Goal: Task Accomplishment & Management: Manage account settings

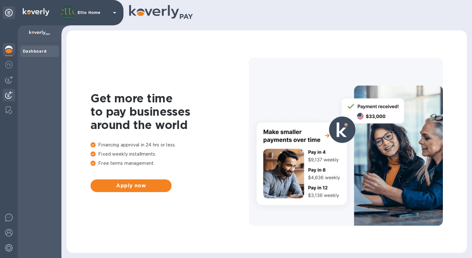
click at [8, 98] on img at bounding box center [9, 95] width 8 height 8
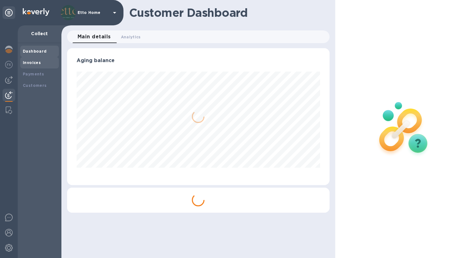
scroll to position [316753, 316630]
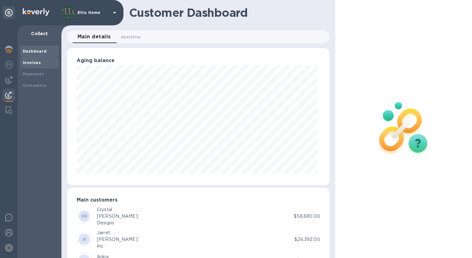
click at [40, 65] on div "Invoices" at bounding box center [40, 63] width 34 height 6
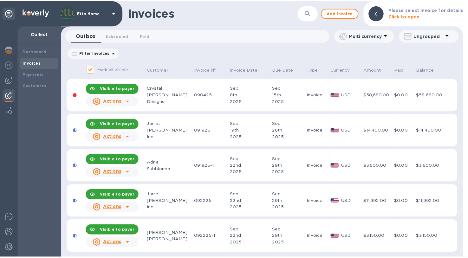
scroll to position [3, 0]
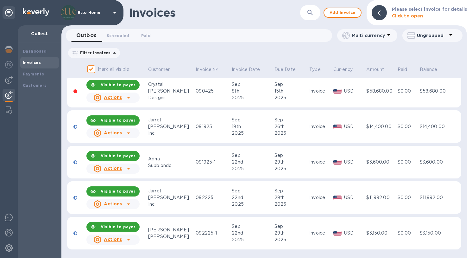
click at [127, 203] on icon at bounding box center [129, 204] width 8 height 8
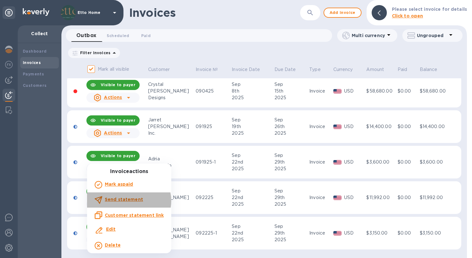
click at [129, 201] on b "Send statement" at bounding box center [124, 199] width 38 height 5
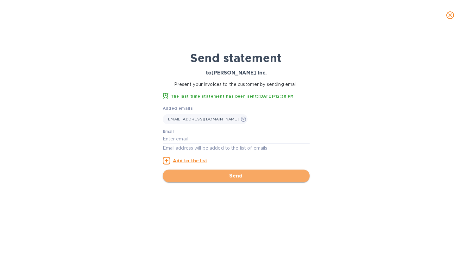
click at [240, 176] on span "Send" at bounding box center [236, 176] width 137 height 8
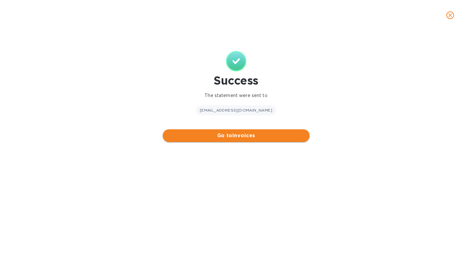
click at [292, 132] on span "Go to invoices" at bounding box center [236, 136] width 137 height 8
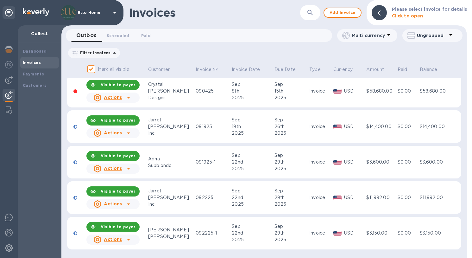
click at [131, 238] on icon at bounding box center [129, 240] width 8 height 8
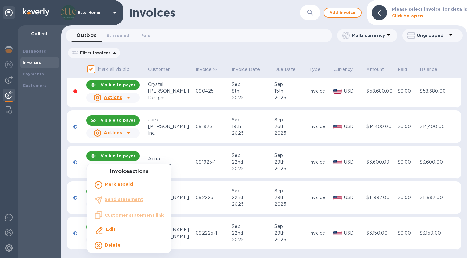
click at [205, 229] on div at bounding box center [236, 129] width 472 height 258
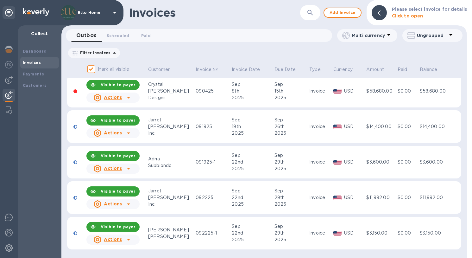
click at [177, 227] on div "Nicholas" at bounding box center [171, 230] width 46 height 7
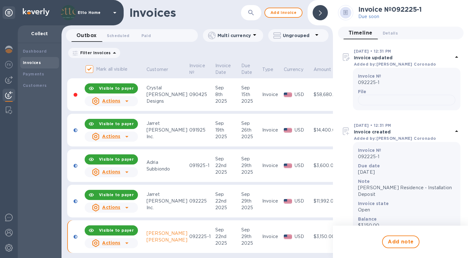
click at [121, 230] on b "Visible to payer" at bounding box center [116, 230] width 35 height 5
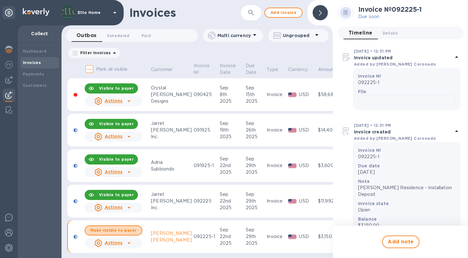
click at [121, 230] on span "Make visible to payer" at bounding box center [113, 230] width 46 height 4
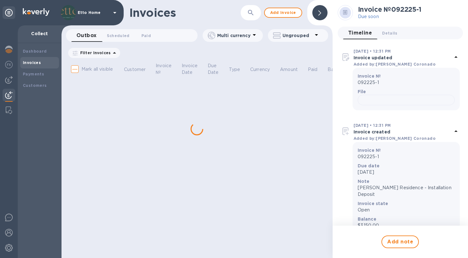
checkbox input "true"
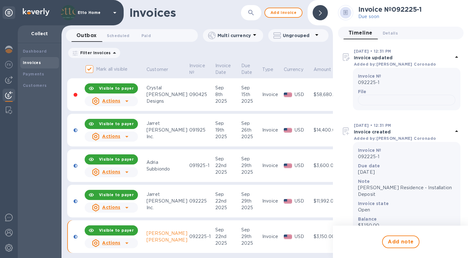
scroll to position [8, 0]
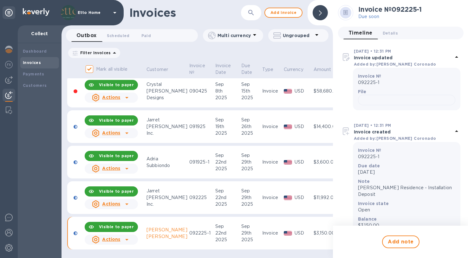
click at [125, 236] on icon at bounding box center [127, 240] width 8 height 8
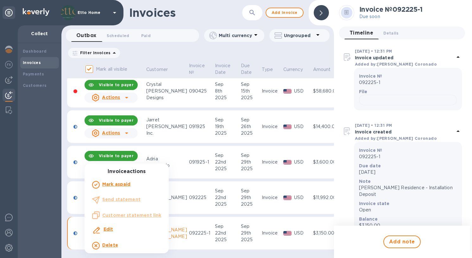
click at [110, 231] on b "Edit" at bounding box center [109, 229] width 10 height 5
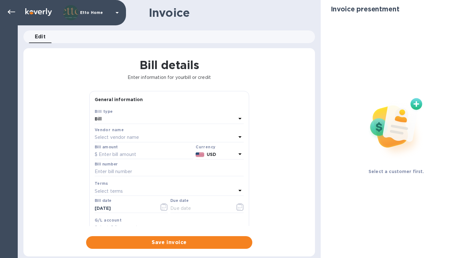
type input "09/29/2025"
type input "Nardini Residence - Installation Deposit"
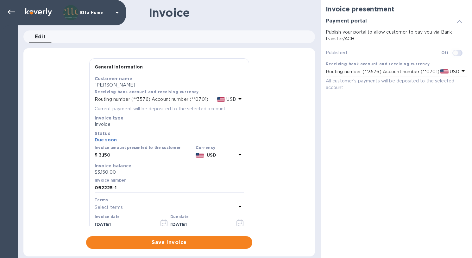
click at [459, 51] on input "checkbox" at bounding box center [456, 53] width 32 height 11
checkbox input "true"
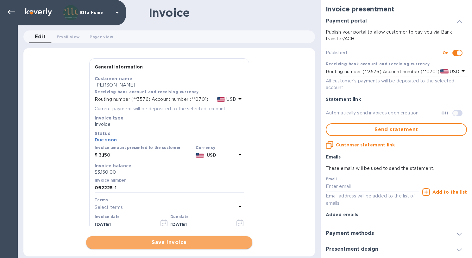
click at [196, 243] on span "Save invoice" at bounding box center [169, 243] width 156 height 8
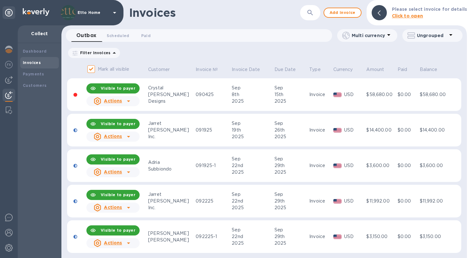
click at [183, 230] on div "Nicholas" at bounding box center [171, 233] width 46 height 7
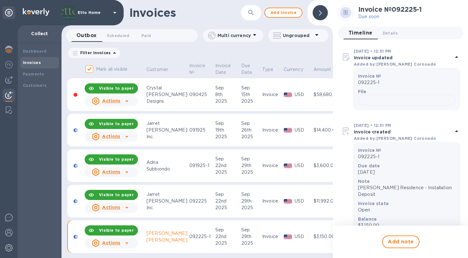
click at [129, 241] on icon at bounding box center [127, 243] width 8 height 8
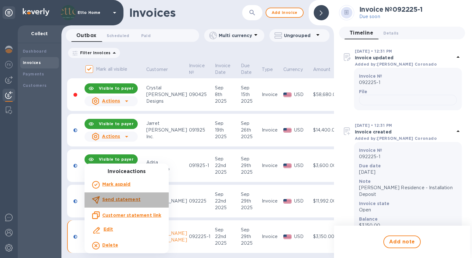
click at [137, 203] on div "Send statement" at bounding box center [121, 200] width 41 height 10
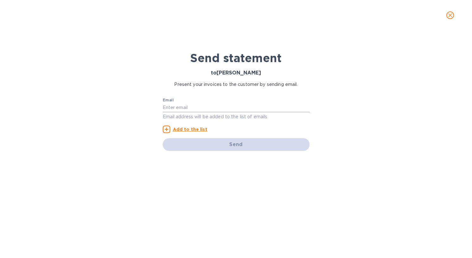
click at [198, 110] on input "text" at bounding box center [236, 108] width 147 height 10
type input "Create@ettohome.com"
click at [250, 145] on div "Send" at bounding box center [236, 144] width 147 height 13
click at [192, 129] on u "Add to the list" at bounding box center [190, 129] width 35 height 5
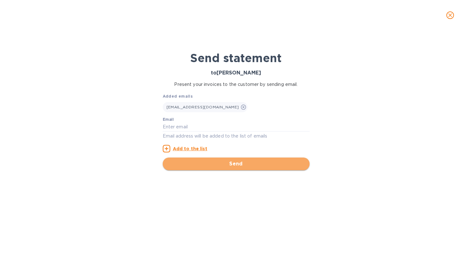
click at [222, 161] on span "Send" at bounding box center [236, 164] width 137 height 8
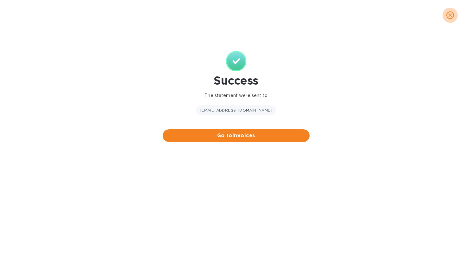
click at [453, 13] on icon "close" at bounding box center [450, 15] width 6 height 6
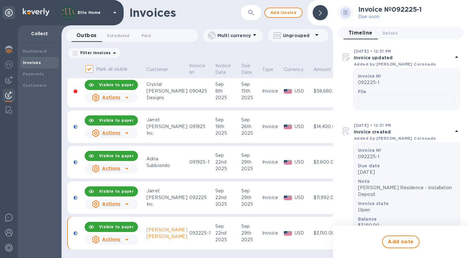
scroll to position [5, 0]
click at [129, 200] on icon at bounding box center [127, 204] width 8 height 8
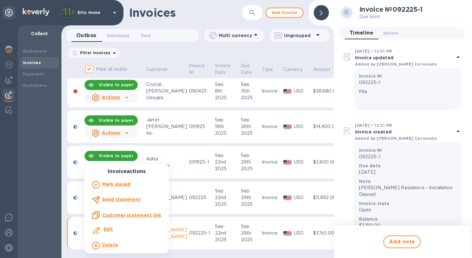
click at [157, 215] on u "Customer statement link" at bounding box center [131, 215] width 59 height 5
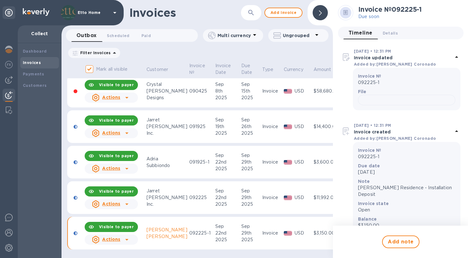
scroll to position [5, 0]
click at [130, 200] on icon at bounding box center [127, 204] width 8 height 8
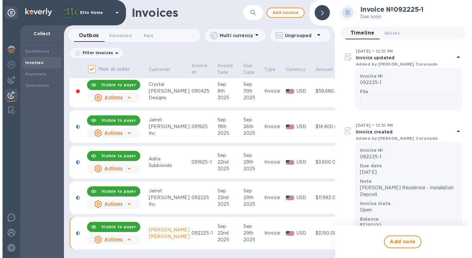
scroll to position [0, 0]
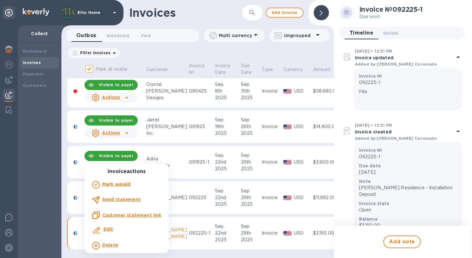
click at [370, 223] on div at bounding box center [236, 129] width 472 height 258
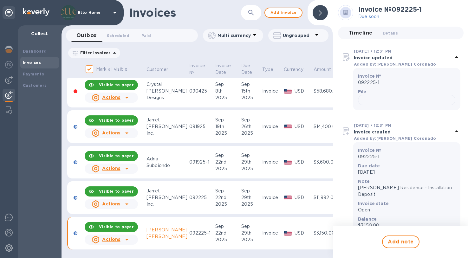
click at [110, 201] on u "Actions" at bounding box center [111, 203] width 18 height 5
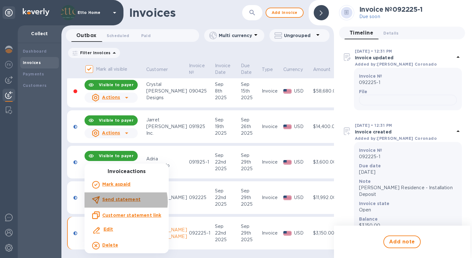
click at [125, 202] on p "Send statement" at bounding box center [121, 199] width 38 height 7
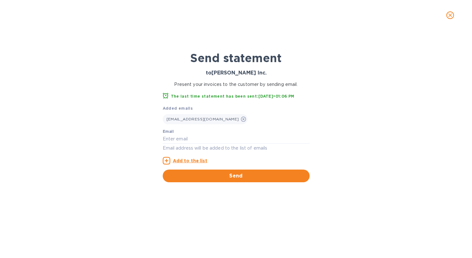
click at [453, 15] on icon "close" at bounding box center [450, 15] width 6 height 6
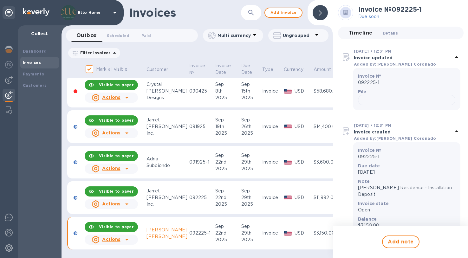
click at [389, 39] on button "Details 0" at bounding box center [389, 33] width 25 height 13
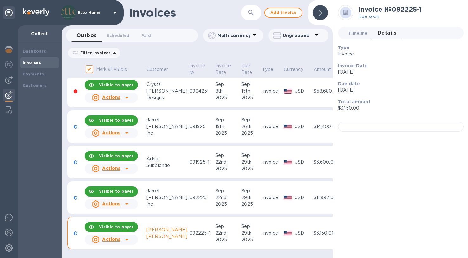
click at [358, 34] on span "Timeline 0" at bounding box center [357, 33] width 19 height 7
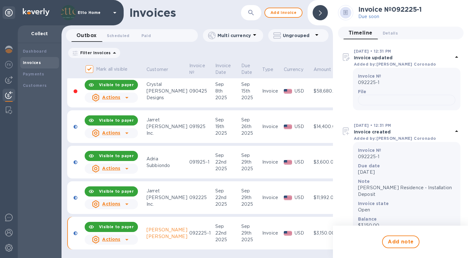
click at [376, 17] on p "Due soon" at bounding box center [389, 16] width 63 height 7
click at [125, 203] on icon at bounding box center [126, 204] width 3 height 2
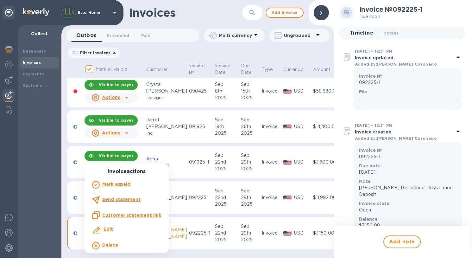
click at [130, 198] on b "Send statement" at bounding box center [121, 199] width 38 height 5
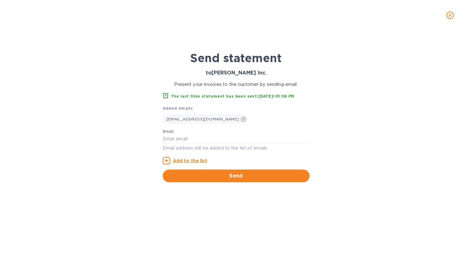
click at [87, 0] on div at bounding box center [236, 15] width 472 height 30
click at [453, 17] on icon "close" at bounding box center [450, 15] width 6 height 6
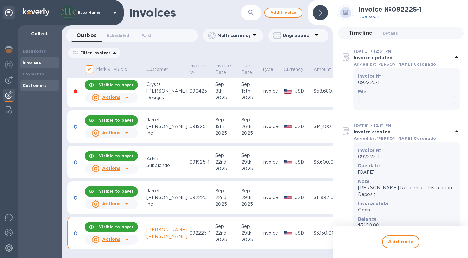
click at [45, 84] on div "Customers" at bounding box center [40, 85] width 34 height 6
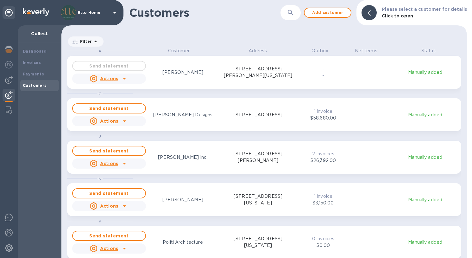
scroll to position [206, 403]
click at [128, 161] on div "grid" at bounding box center [124, 163] width 10 height 10
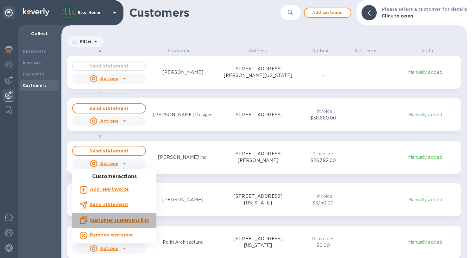
click at [133, 218] on u "Customer statement link" at bounding box center [119, 220] width 59 height 5
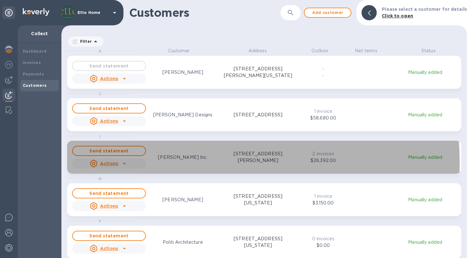
click at [127, 163] on icon "grid" at bounding box center [125, 164] width 8 height 8
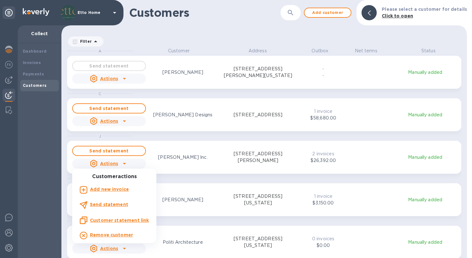
click at [183, 166] on div at bounding box center [236, 129] width 472 height 258
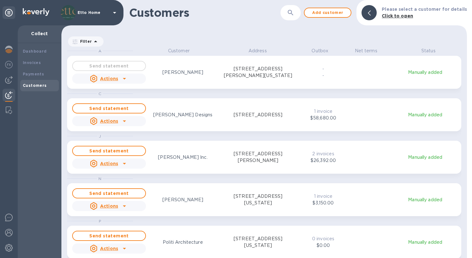
scroll to position [1, 0]
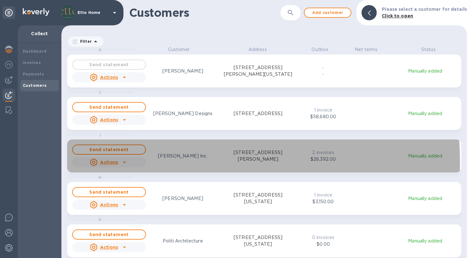
click at [132, 162] on div "Actions" at bounding box center [109, 162] width 76 height 13
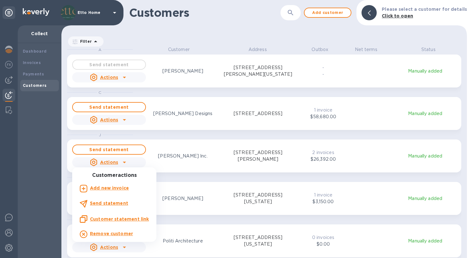
click at [174, 156] on div at bounding box center [236, 129] width 472 height 258
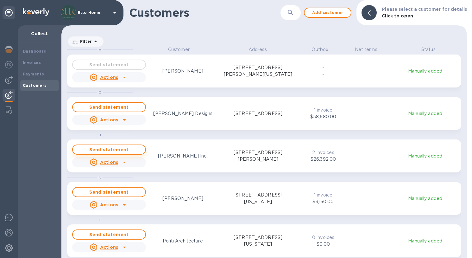
click at [142, 152] on button "Send statement" at bounding box center [109, 150] width 74 height 10
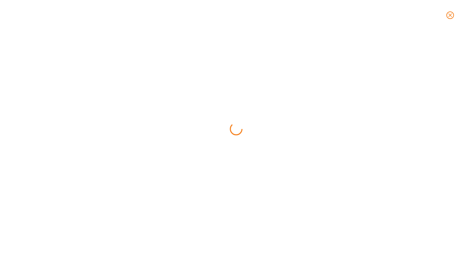
scroll to position [5, 3]
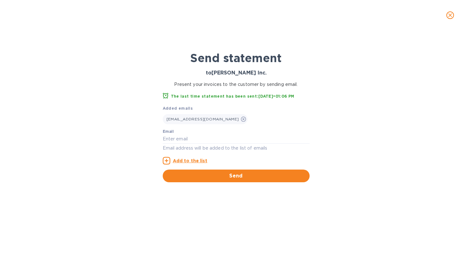
drag, startPoint x: 210, startPoint y: 175, endPoint x: 312, endPoint y: 108, distance: 122.2
click at [312, 108] on div "Send statement to Jarret Yoshida Inc. Present your invoices to the customer by …" at bounding box center [236, 109] width 152 height 149
click at [250, 170] on button "Send" at bounding box center [236, 176] width 147 height 13
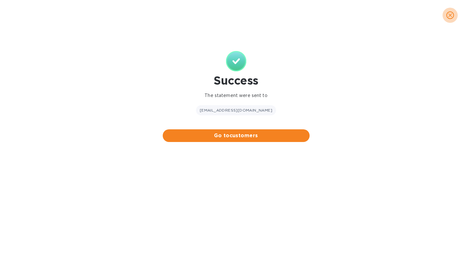
click at [451, 15] on icon "close" at bounding box center [450, 15] width 6 height 6
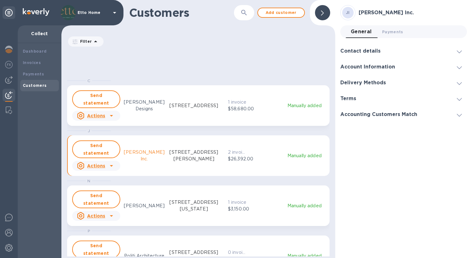
scroll to position [0, 0]
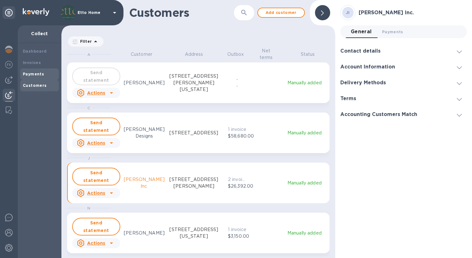
click at [26, 76] on div "Payments" at bounding box center [40, 74] width 34 height 6
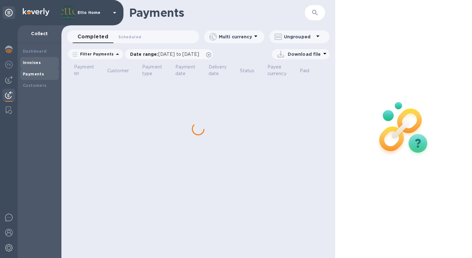
click at [37, 61] on b "Invoices" at bounding box center [32, 62] width 18 height 5
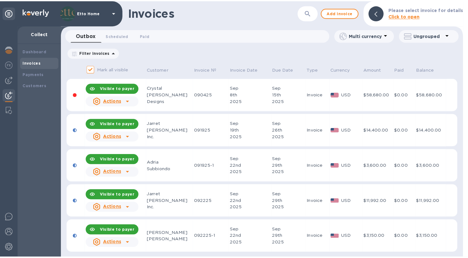
scroll to position [3, 0]
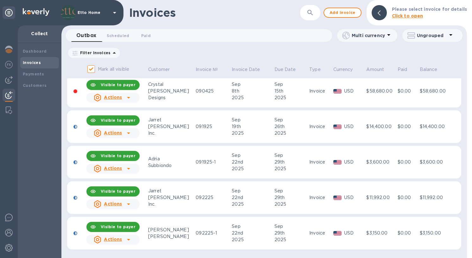
click at [251, 195] on div "22nd" at bounding box center [252, 197] width 41 height 7
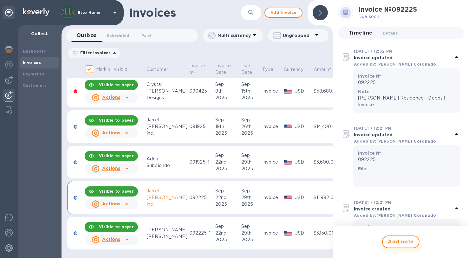
click at [401, 243] on span "Add note" at bounding box center [401, 242] width 26 height 8
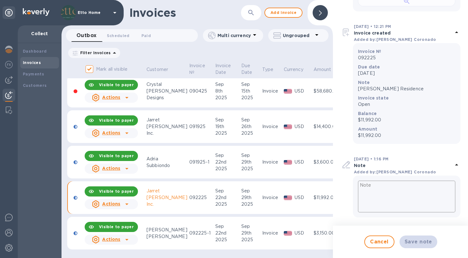
scroll to position [133, 0]
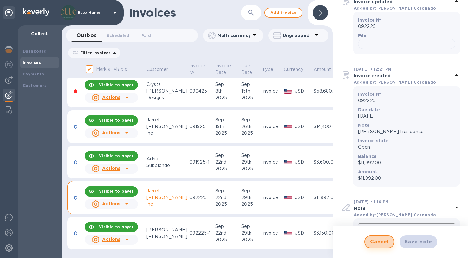
click at [369, 235] on button "Cancel" at bounding box center [379, 241] width 30 height 13
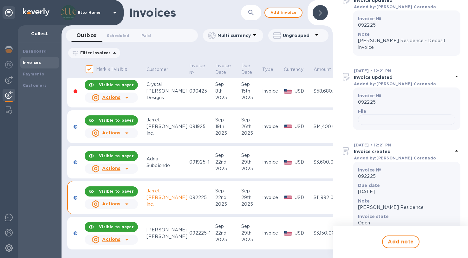
scroll to position [5, 0]
click at [126, 239] on icon at bounding box center [126, 240] width 3 height 2
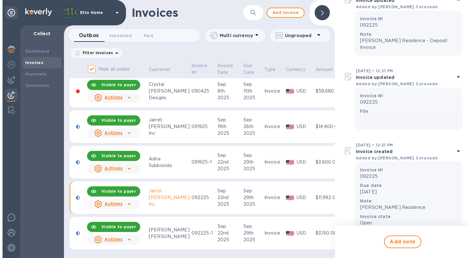
scroll to position [0, 0]
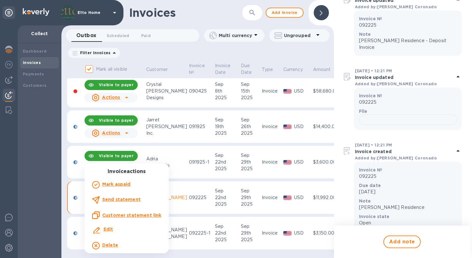
click at [210, 247] on div at bounding box center [236, 129] width 472 height 258
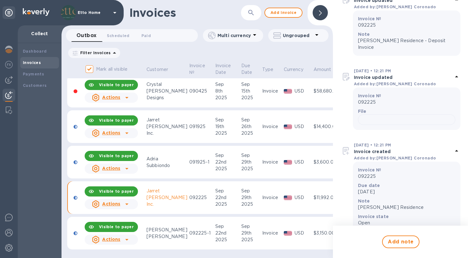
click at [130, 200] on icon at bounding box center [127, 204] width 8 height 8
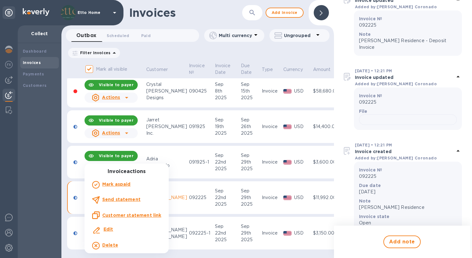
click at [130, 199] on b "Send statement" at bounding box center [121, 199] width 38 height 5
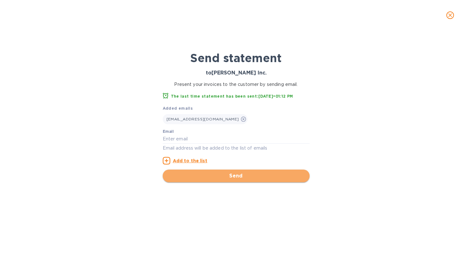
click at [251, 177] on span "Send" at bounding box center [236, 176] width 137 height 8
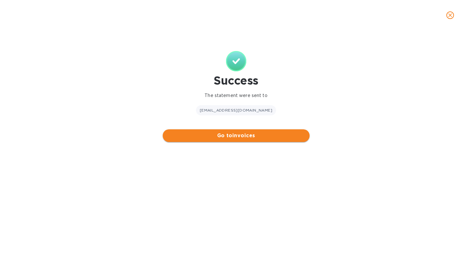
click at [255, 132] on span "Go to invoices" at bounding box center [236, 136] width 137 height 8
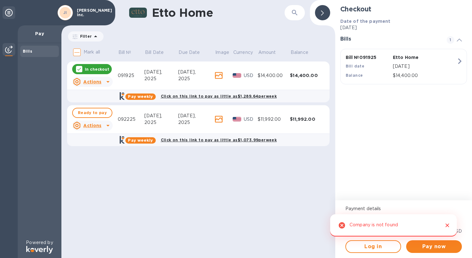
click at [446, 224] on icon "Close" at bounding box center [448, 225] width 4 height 4
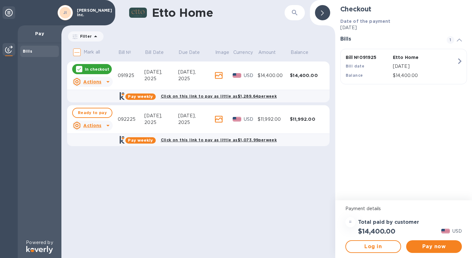
click at [218, 77] on icon at bounding box center [219, 75] width 8 height 7
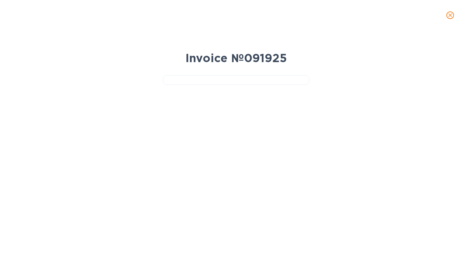
click at [447, 16] on span "close" at bounding box center [451, 15] width 8 height 8
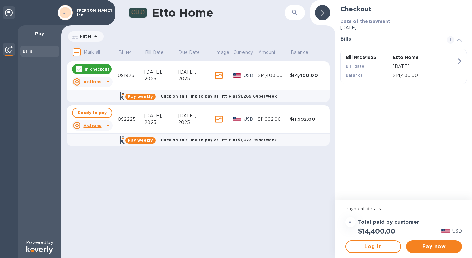
click at [76, 67] on div "In checkout" at bounding box center [92, 69] width 40 height 10
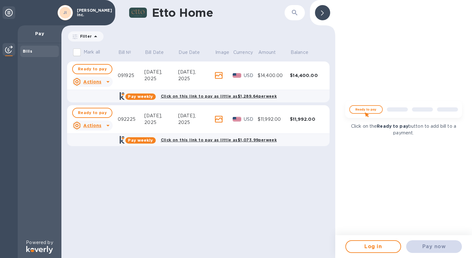
click at [217, 119] on icon at bounding box center [219, 119] width 8 height 7
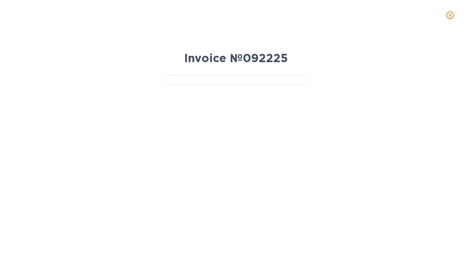
click at [448, 16] on icon "close" at bounding box center [450, 15] width 6 height 6
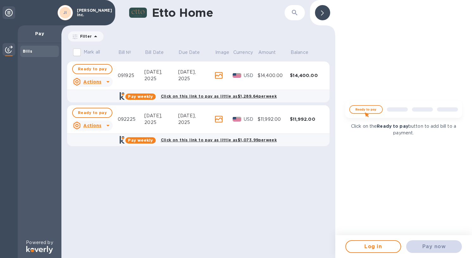
click at [104, 123] on icon at bounding box center [108, 126] width 8 height 8
click at [104, 153] on b "Open bill" at bounding box center [100, 151] width 21 height 5
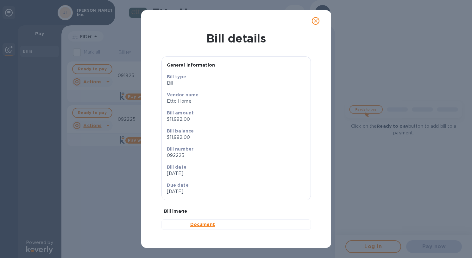
click at [207, 227] on b "Document" at bounding box center [202, 224] width 25 height 5
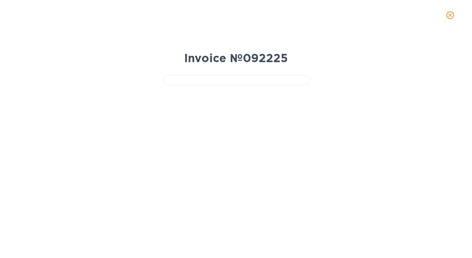
drag, startPoint x: 408, startPoint y: 92, endPoint x: 471, endPoint y: 9, distance: 104.3
click at [408, 91] on div "Invoice № 092225" at bounding box center [236, 144] width 472 height 228
click at [452, 14] on icon "close" at bounding box center [450, 15] width 6 height 6
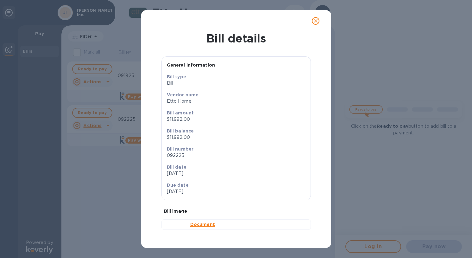
click at [316, 22] on icon "close" at bounding box center [316, 21] width 4 height 4
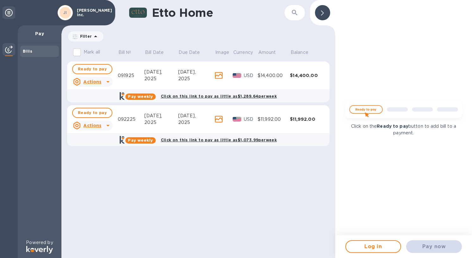
click at [376, 48] on div "Click on the Ready to pay button to add bill to a payment." at bounding box center [404, 117] width 137 height 235
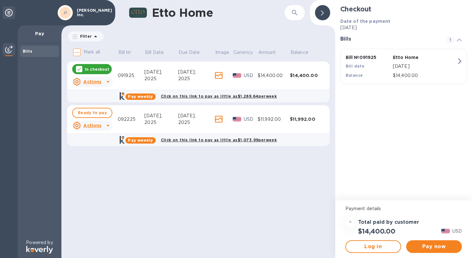
click at [128, 107] on td "092225" at bounding box center [131, 119] width 27 height 29
click at [109, 124] on icon at bounding box center [108, 126] width 8 height 8
click at [198, 184] on div at bounding box center [236, 129] width 472 height 258
click at [286, 111] on td "$11,992.00" at bounding box center [274, 119] width 32 height 29
click at [101, 69] on p "In checkout" at bounding box center [97, 69] width 24 height 5
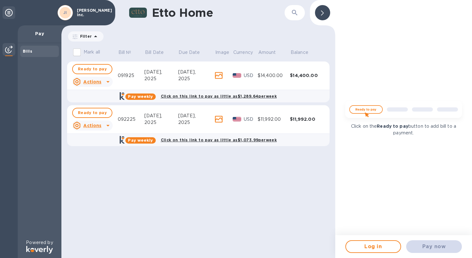
click at [125, 111] on td "092225" at bounding box center [131, 119] width 27 height 29
click at [99, 124] on u "Actions" at bounding box center [92, 125] width 18 height 5
click at [103, 149] on b "Open bill" at bounding box center [100, 151] width 21 height 5
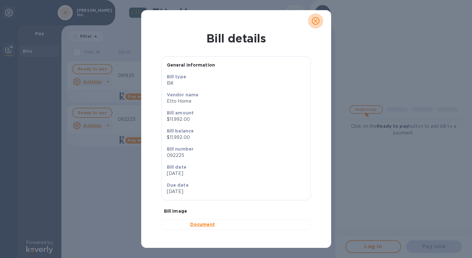
click at [316, 22] on icon "close" at bounding box center [316, 21] width 6 height 6
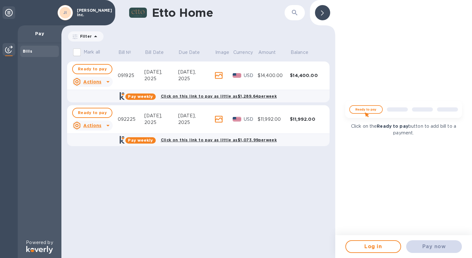
click at [216, 120] on icon at bounding box center [219, 119] width 8 height 7
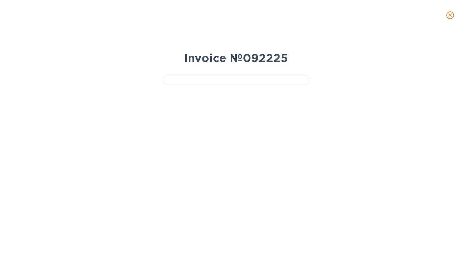
click at [452, 17] on icon "close" at bounding box center [450, 15] width 6 height 6
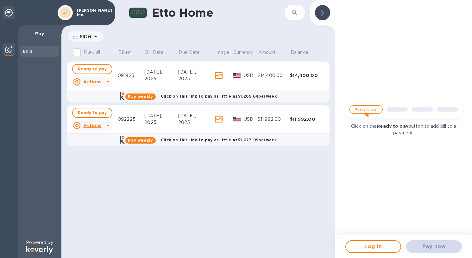
click at [98, 125] on u "Actions" at bounding box center [92, 125] width 18 height 5
click at [208, 115] on div at bounding box center [236, 129] width 472 height 258
click at [105, 83] on icon at bounding box center [108, 82] width 8 height 8
click at [107, 82] on div at bounding box center [236, 129] width 472 height 258
click at [326, 16] on div at bounding box center [322, 12] width 15 height 15
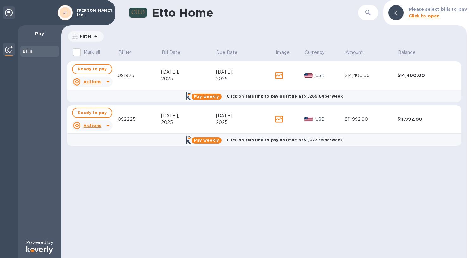
click at [394, 14] on div at bounding box center [396, 12] width 15 height 15
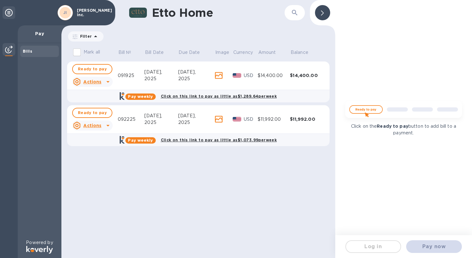
click at [122, 119] on div "092225" at bounding box center [131, 119] width 27 height 7
click at [93, 127] on u "Actions" at bounding box center [92, 125] width 18 height 5
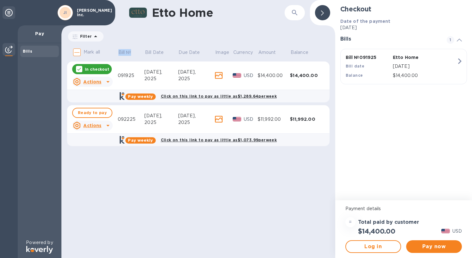
drag, startPoint x: 132, startPoint y: 52, endPoint x: 117, endPoint y: 50, distance: 14.7
click at [117, 50] on tr "Mark all Bill № Bill Date Due Date Image Currency Amount Balance" at bounding box center [198, 53] width 263 height 16
click at [120, 53] on p "Bill №" at bounding box center [125, 52] width 13 height 7
drag, startPoint x: 132, startPoint y: 54, endPoint x: 119, endPoint y: 53, distance: 13.6
click at [119, 53] on span "Bill №" at bounding box center [129, 52] width 21 height 7
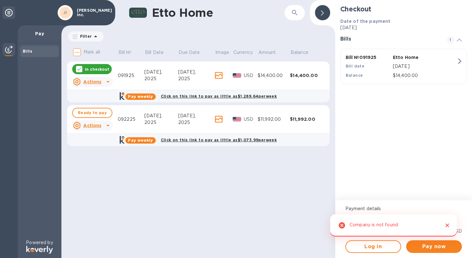
click at [446, 223] on icon "Close" at bounding box center [448, 225] width 6 height 6
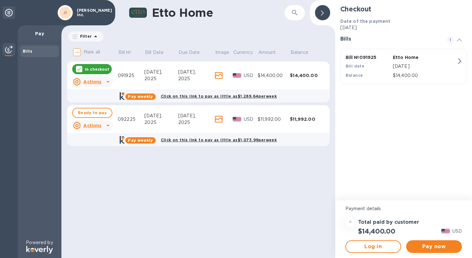
click at [98, 74] on div "In checkout" at bounding box center [92, 69] width 40 height 10
click at [91, 111] on span "Ready to pay" at bounding box center [92, 113] width 29 height 8
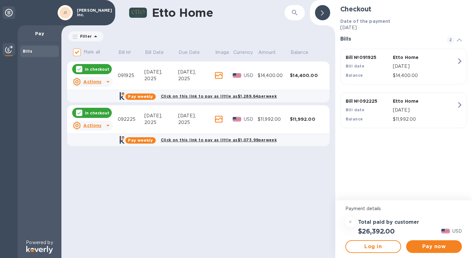
click at [97, 70] on p "In checkout" at bounding box center [97, 69] width 24 height 5
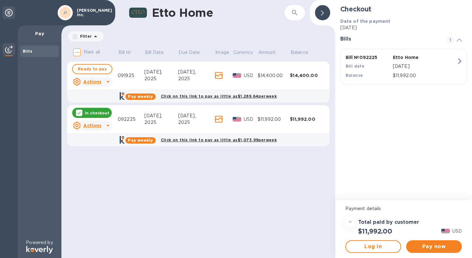
click at [263, 244] on div "Etto Home ​ Filter Amount Mark all Bill № Bill Date Due Date Image Currency Amo…" at bounding box center [198, 129] width 274 height 258
click at [78, 50] on input "Mark all" at bounding box center [76, 52] width 13 height 13
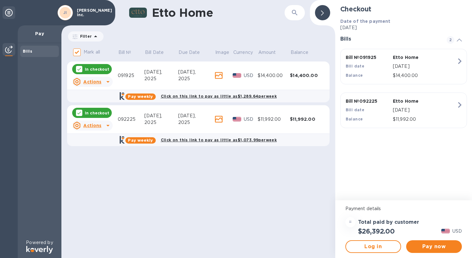
click at [78, 50] on input "Mark all" at bounding box center [76, 52] width 13 height 13
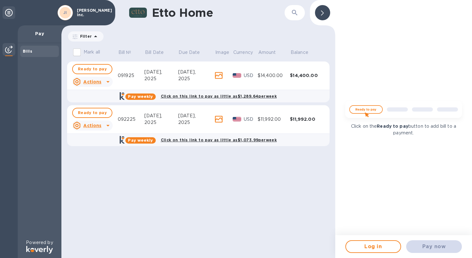
click at [98, 61] on th "Mark all" at bounding box center [92, 53] width 51 height 16
click at [98, 67] on span "Ready to pay" at bounding box center [92, 69] width 29 height 8
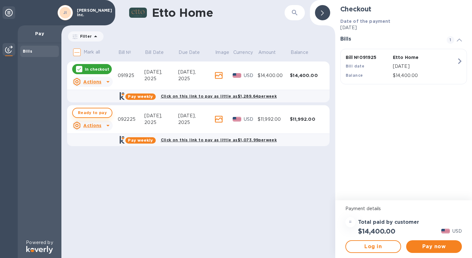
click at [88, 114] on span "Ready to pay" at bounding box center [92, 113] width 29 height 8
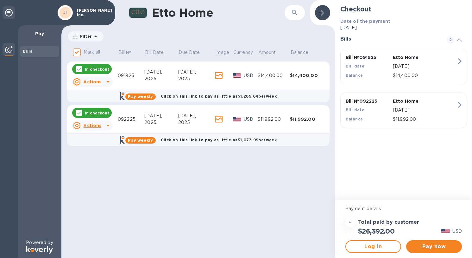
click at [91, 67] on p "In checkout" at bounding box center [97, 69] width 24 height 5
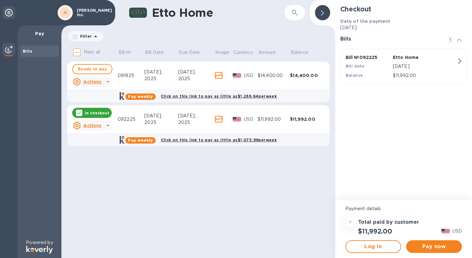
click at [91, 113] on p "In checkout" at bounding box center [97, 112] width 24 height 5
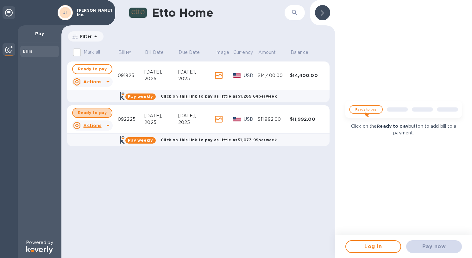
click at [91, 113] on span "Ready to pay" at bounding box center [92, 113] width 29 height 8
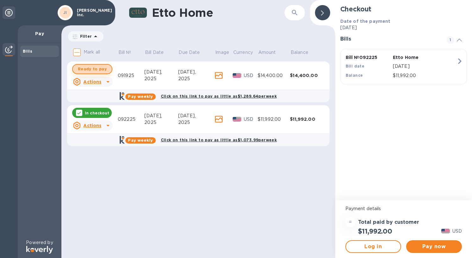
click at [102, 72] on span "Ready to pay" at bounding box center [92, 69] width 29 height 8
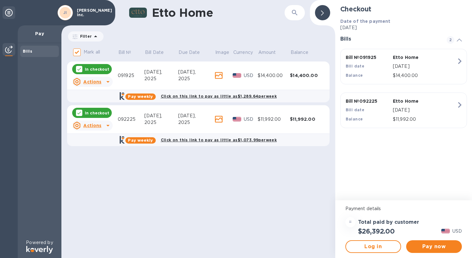
click at [102, 72] on div "In checkout" at bounding box center [92, 69] width 40 height 10
checkbox input "false"
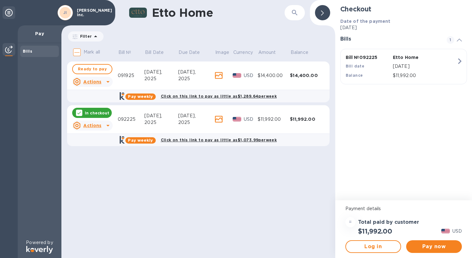
click at [97, 113] on p "In checkout" at bounding box center [97, 112] width 24 height 5
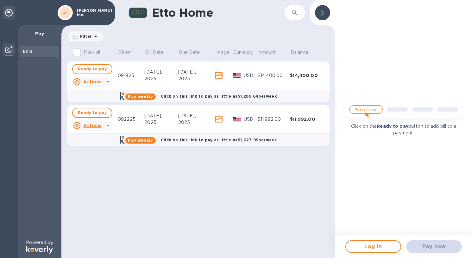
click at [110, 176] on div "Etto Home ​ Filter Amount Mark all Bill № Bill Date Due Date Image Currency Amo…" at bounding box center [198, 129] width 274 height 258
click at [95, 35] on icon at bounding box center [96, 37] width 8 height 8
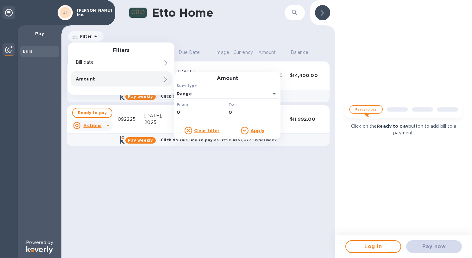
click at [156, 150] on table "Mark all Bill № Bill Date Due Date Image Currency Amount Balance Ready to pay A…" at bounding box center [198, 98] width 263 height 107
